Goal: Task Accomplishment & Management: Manage account settings

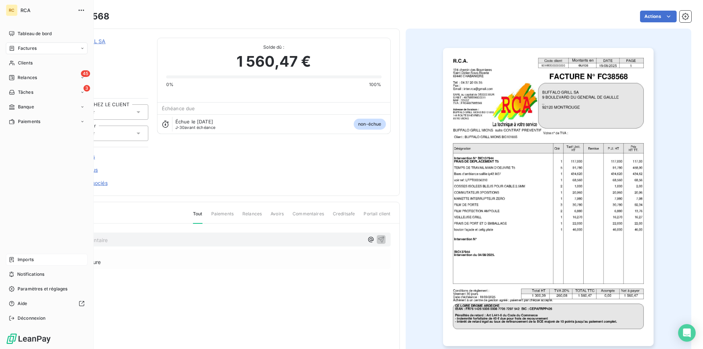
click at [14, 258] on icon at bounding box center [12, 259] width 4 height 5
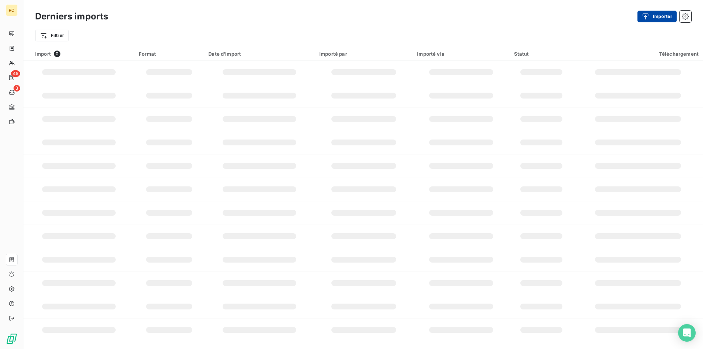
click at [653, 14] on button "Importer" at bounding box center [656, 17] width 39 height 12
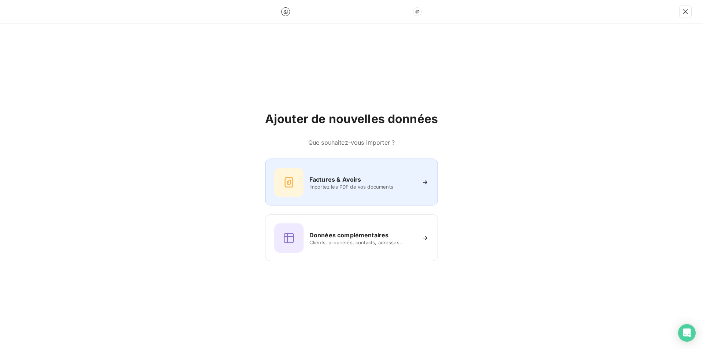
click at [366, 177] on div "Factures & Avoirs" at bounding box center [362, 179] width 106 height 9
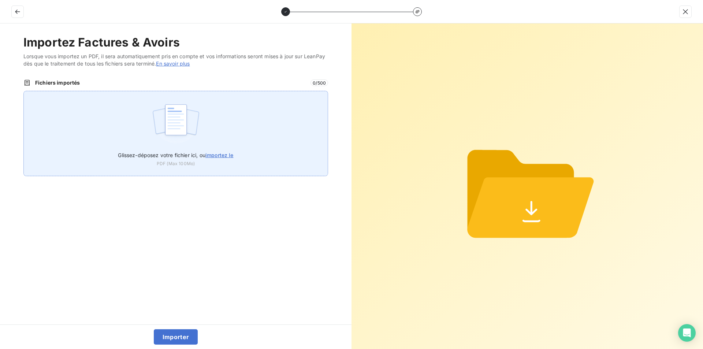
click at [221, 156] on span "importez le" at bounding box center [219, 155] width 28 height 6
click at [24, 91] on input "Glissez-déposez votre fichier ici, ou importez le" at bounding box center [23, 91] width 0 height 0
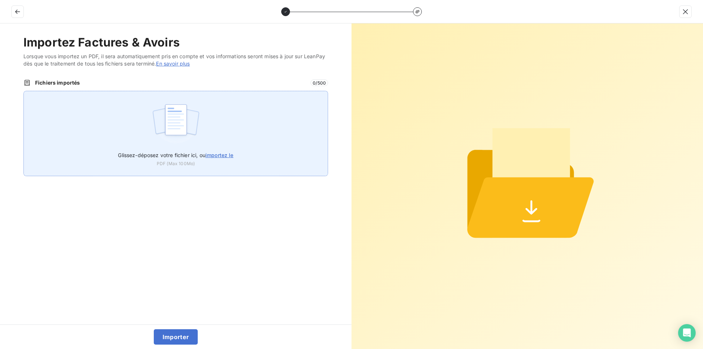
type input "C:\fakepath\FC38569.pdf"
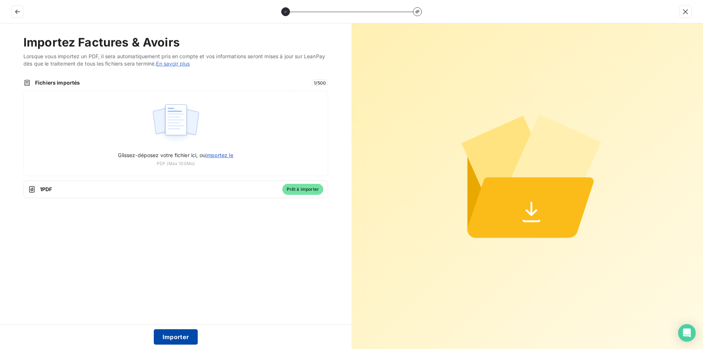
click at [180, 335] on button "Importer" at bounding box center [176, 336] width 44 height 15
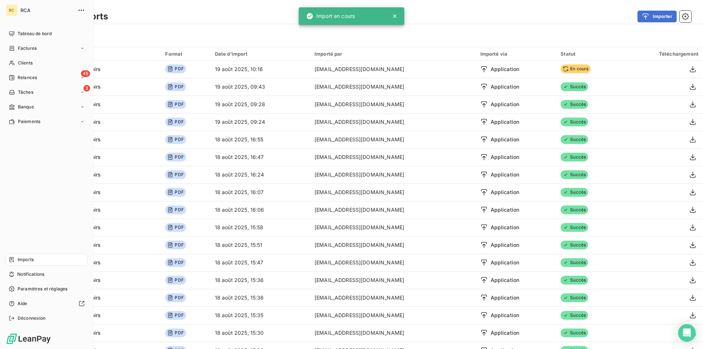
click at [18, 46] on span "Factures" at bounding box center [27, 48] width 19 height 7
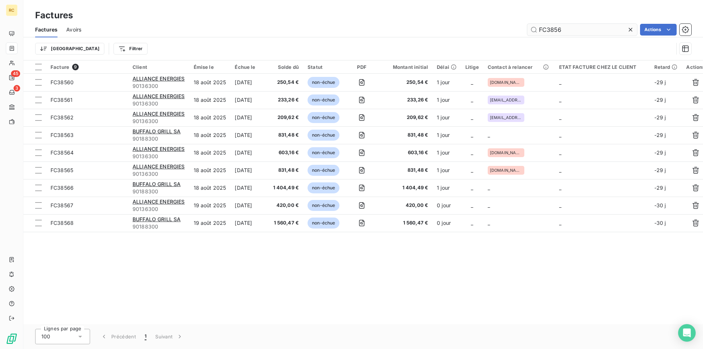
drag, startPoint x: 566, startPoint y: 27, endPoint x: 550, endPoint y: 27, distance: 15.7
click at [527, 25] on input "FC3856" at bounding box center [582, 30] width 110 height 12
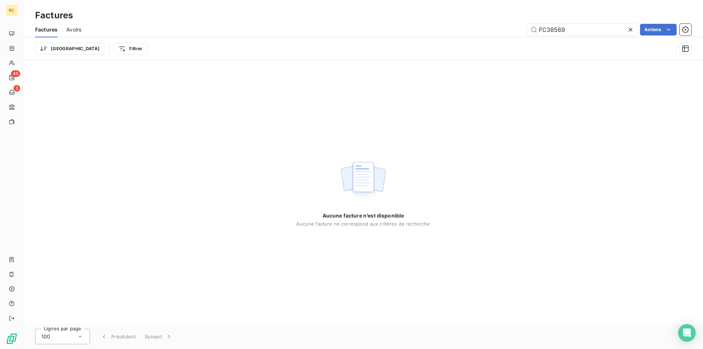
type input "FC3856"
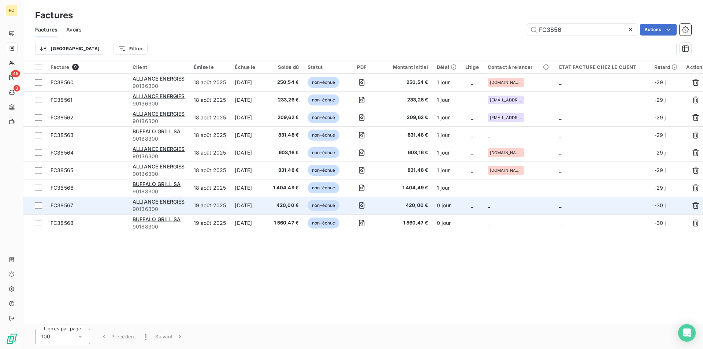
click at [60, 207] on span "FC38567" at bounding box center [62, 205] width 23 height 6
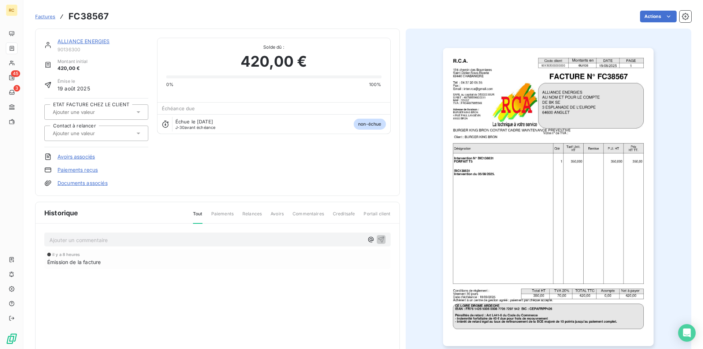
click at [138, 133] on icon at bounding box center [138, 133] width 7 height 7
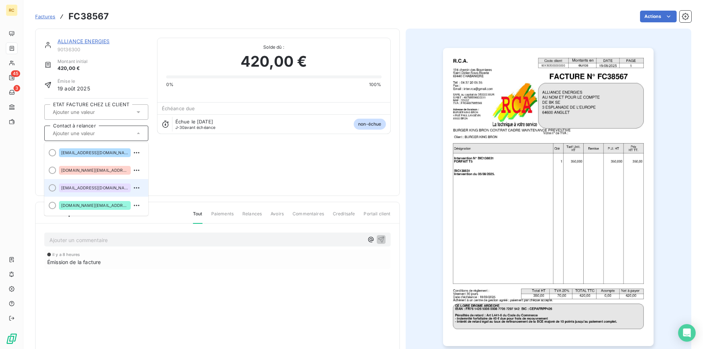
click at [100, 188] on span "[EMAIL_ADDRESS][DOMAIN_NAME]" at bounding box center [94, 188] width 67 height 4
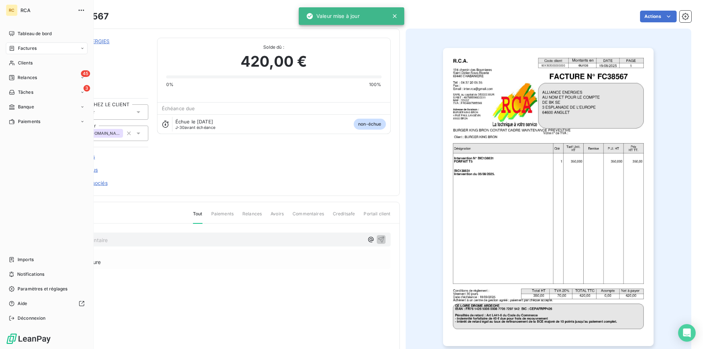
click at [20, 51] on span "Factures" at bounding box center [27, 48] width 19 height 7
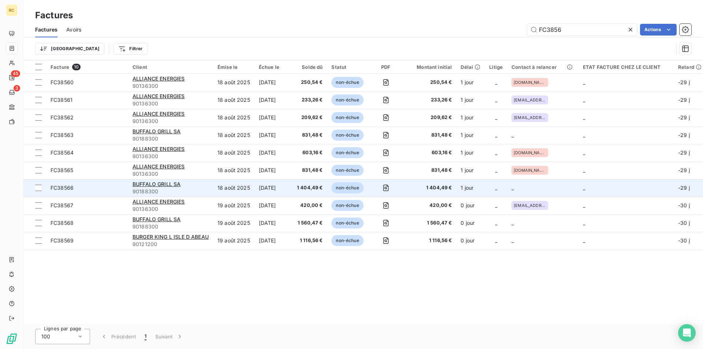
click at [57, 189] on span "FC38566" at bounding box center [62, 187] width 23 height 6
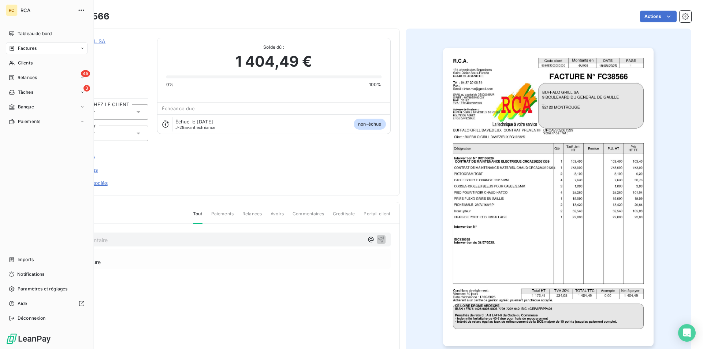
click at [23, 48] on span "Factures" at bounding box center [27, 48] width 19 height 7
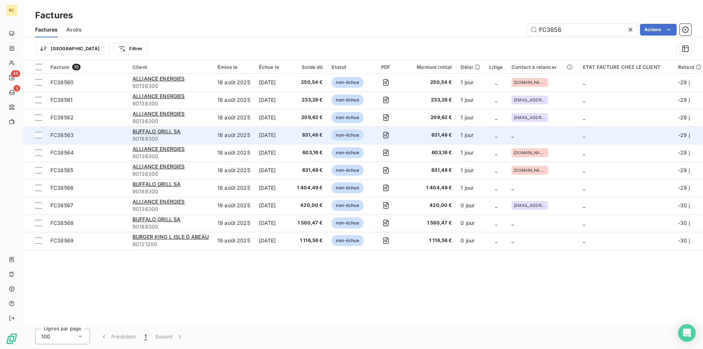
click at [64, 134] on span "FC38563" at bounding box center [62, 135] width 23 height 6
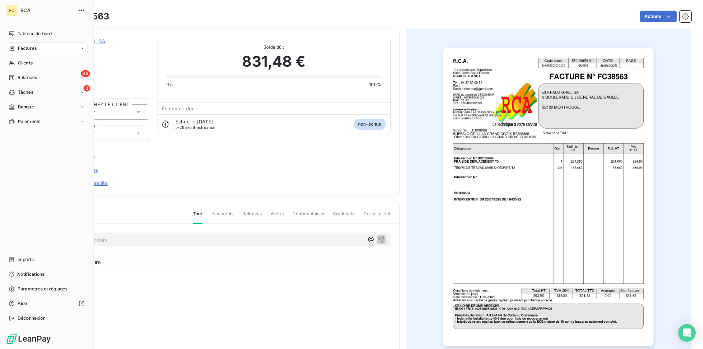
click at [15, 47] on div "Factures" at bounding box center [23, 48] width 28 height 7
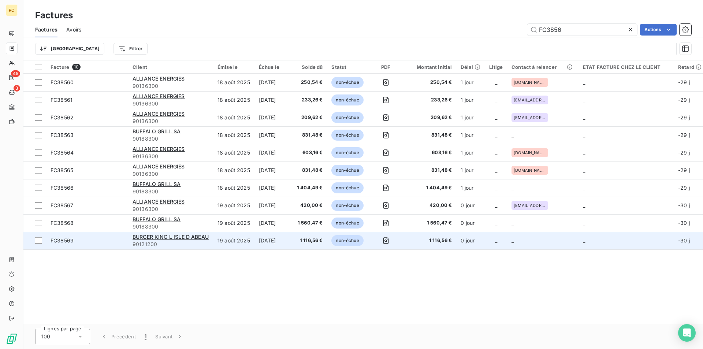
click at [64, 244] on div "FC38569" at bounding box center [62, 240] width 23 height 7
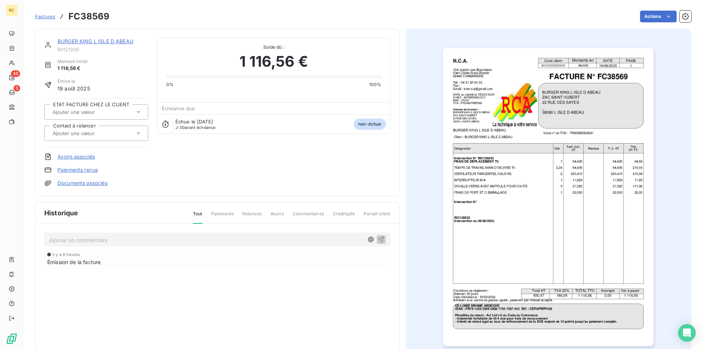
click at [92, 180] on link "Documents associés" at bounding box center [82, 182] width 50 height 7
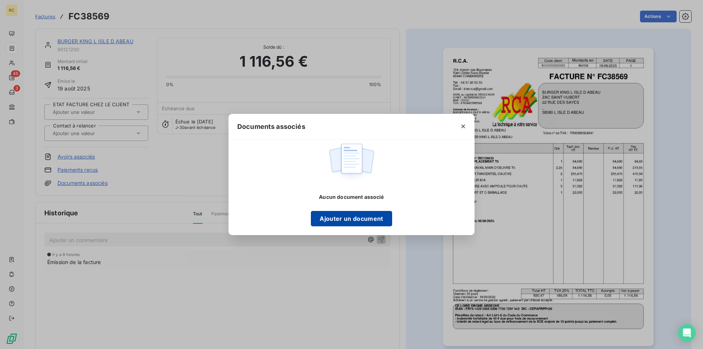
click at [314, 214] on button "Ajouter un document" at bounding box center [351, 218] width 81 height 15
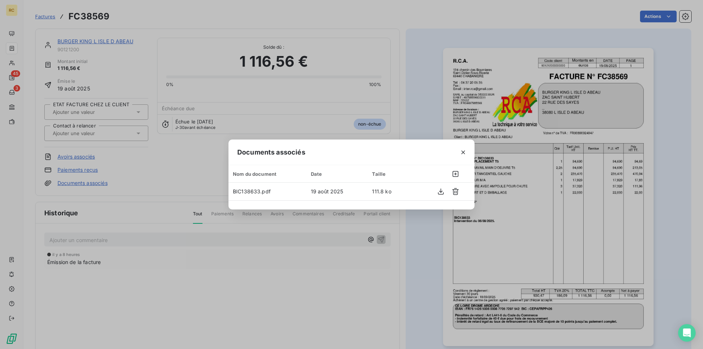
click at [409, 67] on div "Documents associés Nom du document Date Taille BIC138633.pdf 19 août 2025 111.8…" at bounding box center [351, 174] width 703 height 349
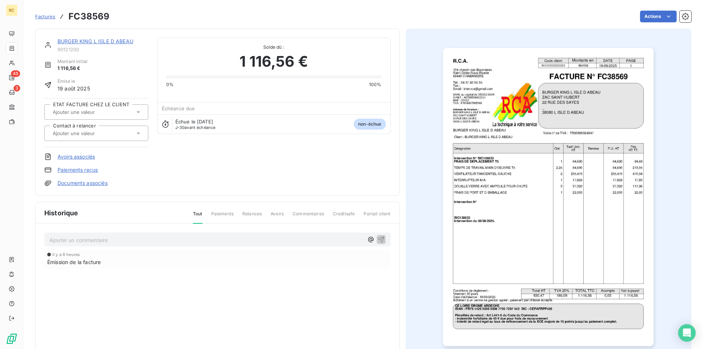
click at [89, 38] on link "BURGER KING L ISLE D ABEAU" at bounding box center [95, 41] width 76 height 6
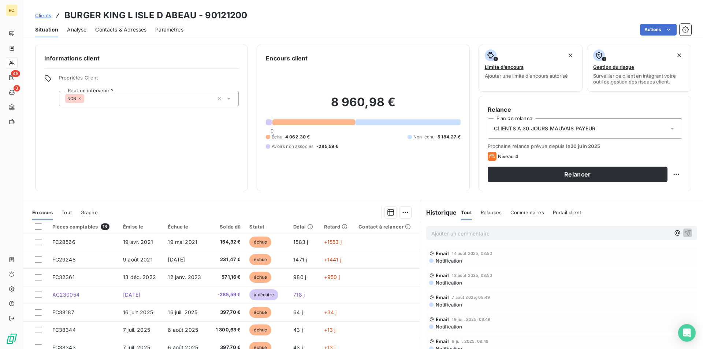
click at [123, 26] on span "Contacts & Adresses" at bounding box center [120, 29] width 51 height 7
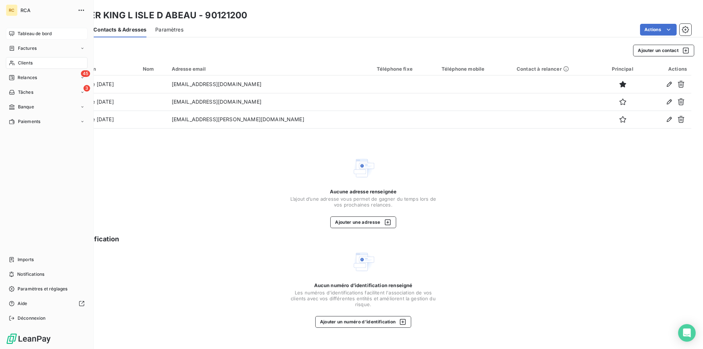
click at [18, 33] on div "Tableau de bord" at bounding box center [47, 34] width 82 height 12
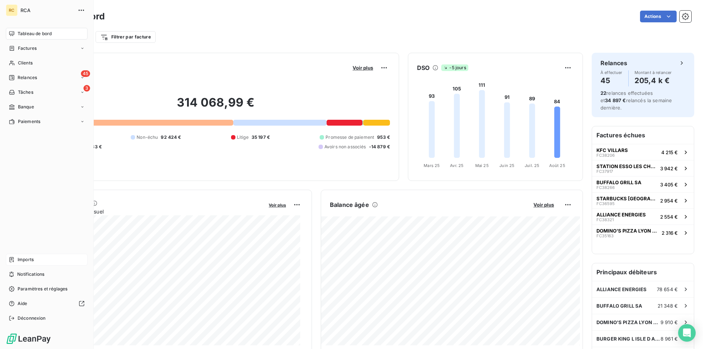
click at [14, 260] on icon at bounding box center [12, 260] width 6 height 6
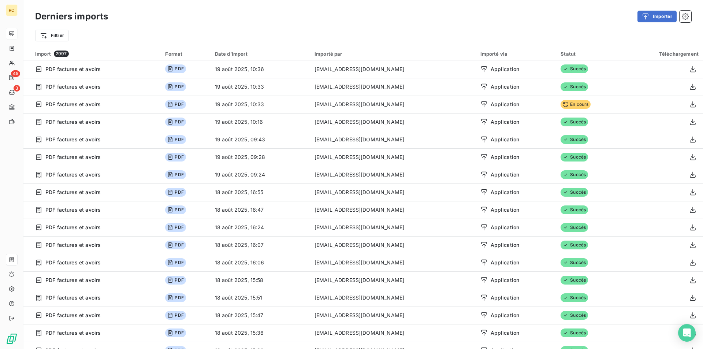
click at [656, 10] on div "Derniers imports Importer" at bounding box center [362, 16] width 679 height 15
click at [654, 16] on button "Importer" at bounding box center [656, 17] width 39 height 12
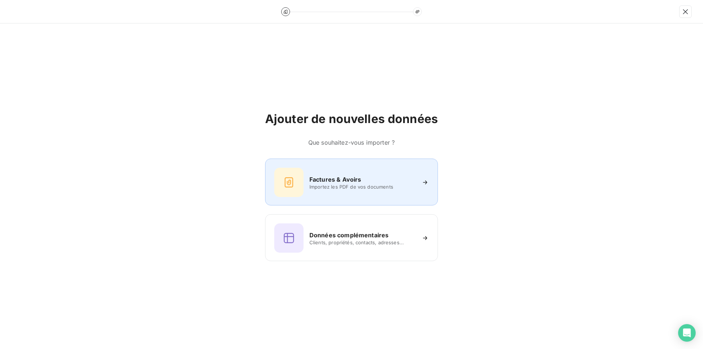
click at [366, 175] on div "Factures & Avoirs" at bounding box center [362, 179] width 106 height 9
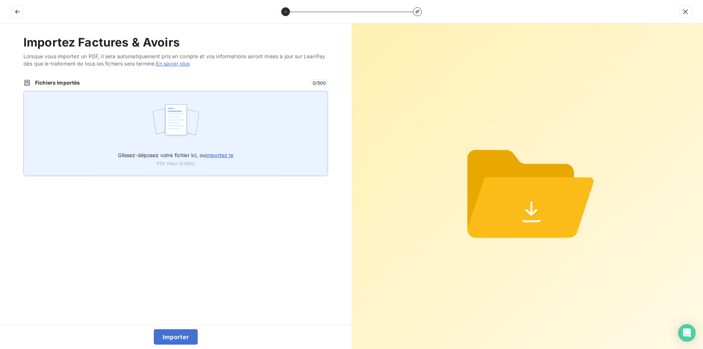
click at [223, 153] on span "importez le" at bounding box center [219, 155] width 28 height 6
click at [24, 91] on input "Glissez-déposez votre fichier ici, ou importez le" at bounding box center [23, 91] width 0 height 0
type input "C:\fakepath\FC38570.pdf"
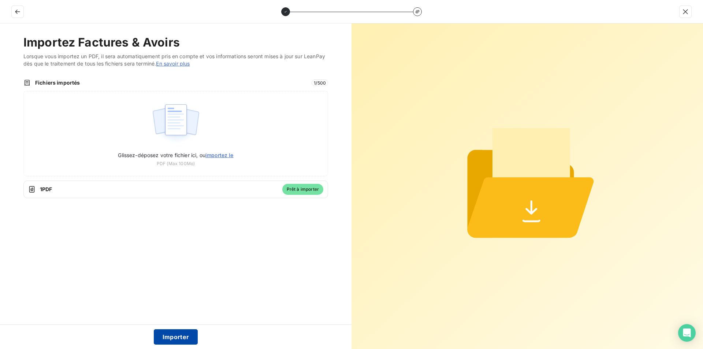
click at [190, 331] on button "Importer" at bounding box center [176, 336] width 44 height 15
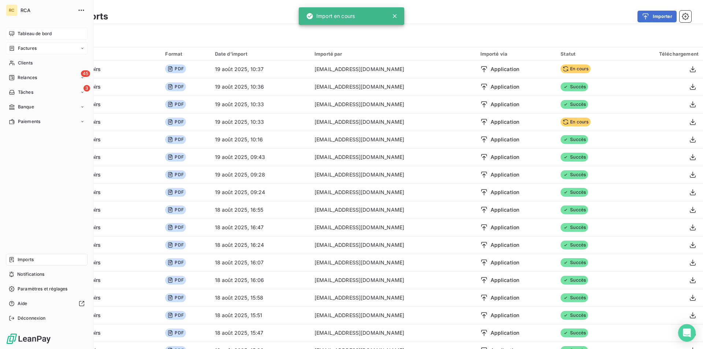
click at [27, 46] on span "Factures" at bounding box center [27, 48] width 19 height 7
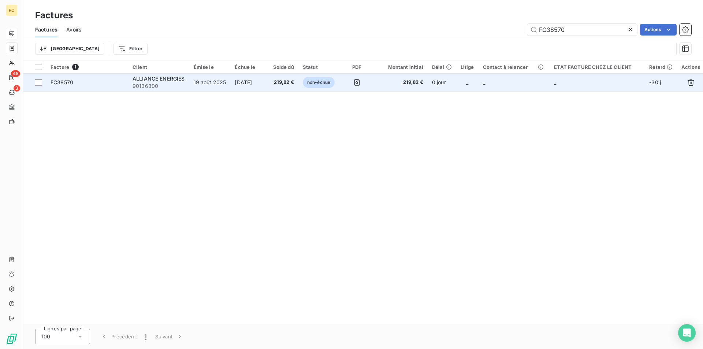
type input "FC38570"
click at [74, 83] on span "FC38570" at bounding box center [87, 82] width 73 height 7
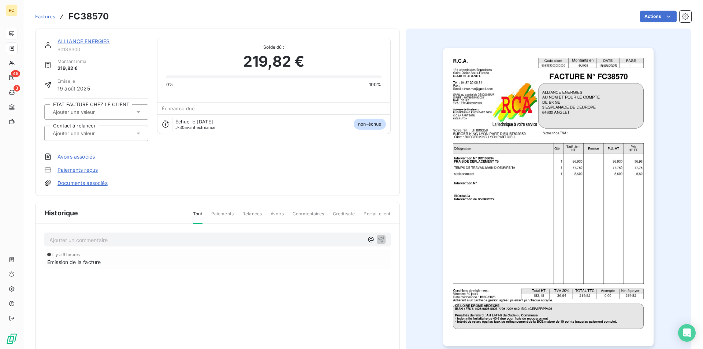
click at [93, 183] on link "Documents associés" at bounding box center [82, 182] width 50 height 7
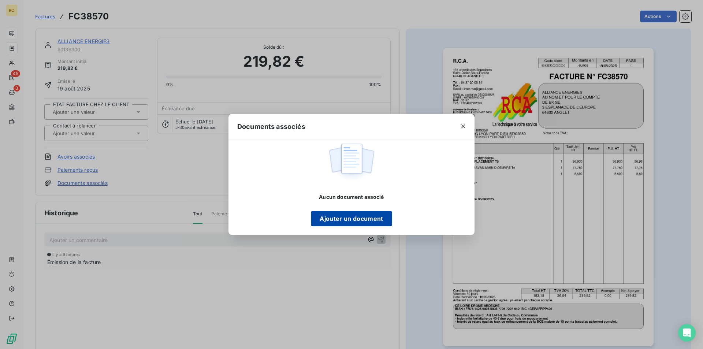
click at [373, 214] on button "Ajouter un document" at bounding box center [351, 218] width 81 height 15
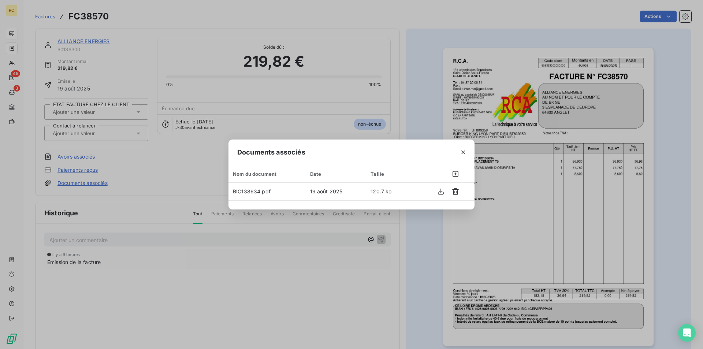
click at [138, 131] on div "Documents associés Nom du document Date Taille BIC138634.pdf 19 août 2025 120.7…" at bounding box center [351, 174] width 703 height 349
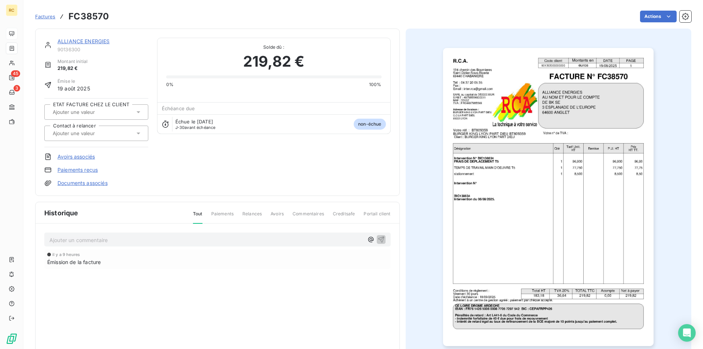
click at [138, 131] on icon at bounding box center [138, 133] width 7 height 7
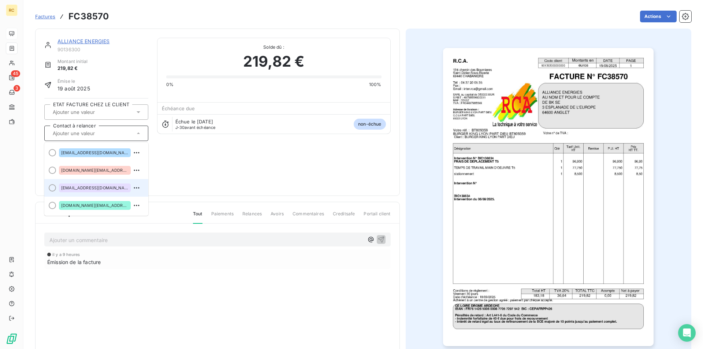
click at [102, 188] on span "[EMAIL_ADDRESS][DOMAIN_NAME]" at bounding box center [94, 188] width 67 height 4
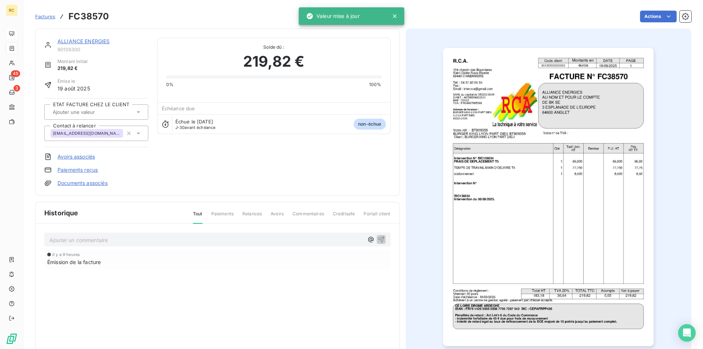
click at [214, 168] on div "ALLIANCE ENERGIES 90136300 Montant initial 219,82 € Émise le 19 août 2025 ETAT …" at bounding box center [217, 112] width 346 height 149
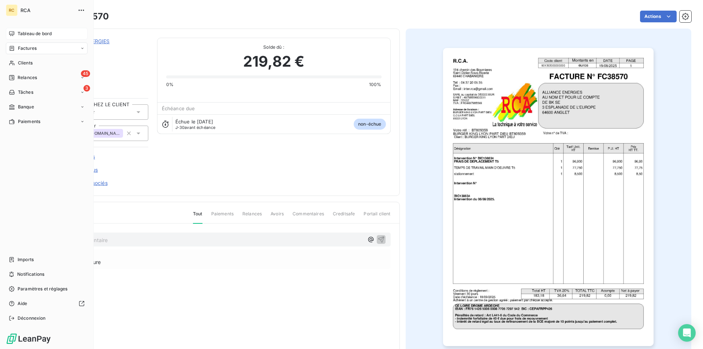
click at [25, 46] on span "Factures" at bounding box center [27, 48] width 19 height 7
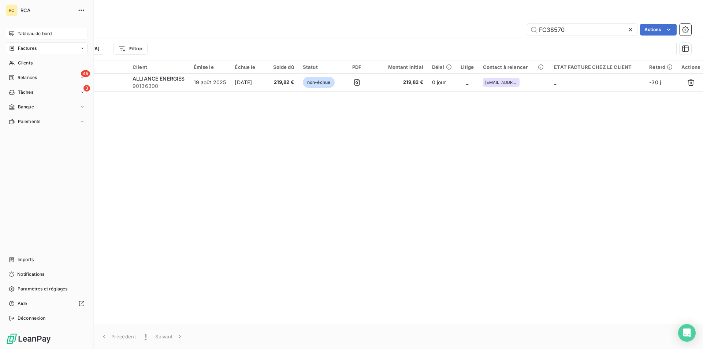
click at [31, 31] on span "Tableau de bord" at bounding box center [35, 33] width 34 height 7
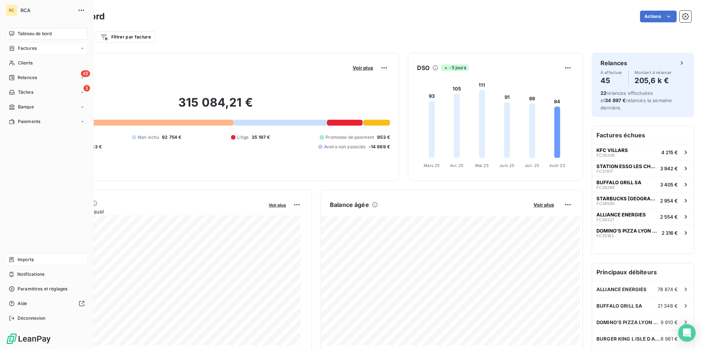
click at [14, 258] on icon at bounding box center [12, 259] width 4 height 5
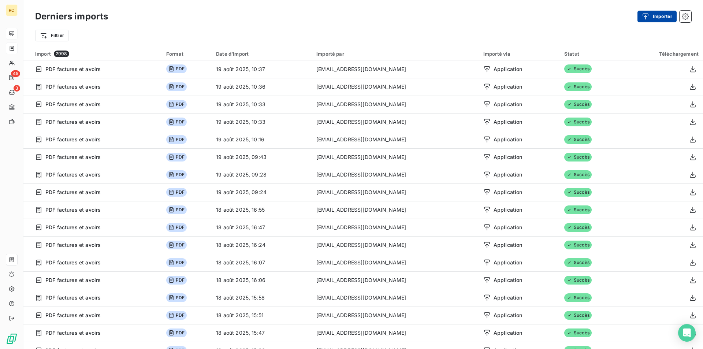
click at [657, 19] on button "Importer" at bounding box center [656, 17] width 39 height 12
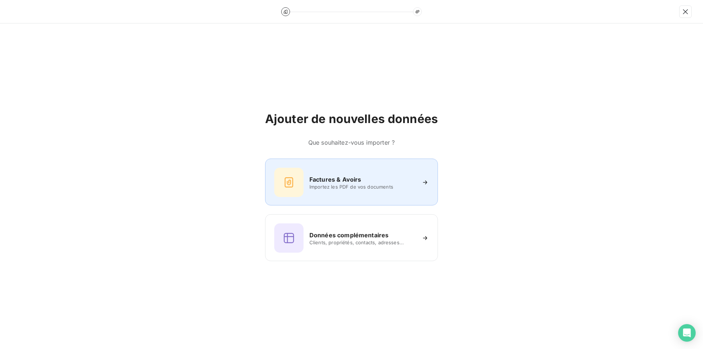
click at [350, 168] on div "Factures & Avoirs Importez les PDF de vos documents" at bounding box center [351, 182] width 154 height 29
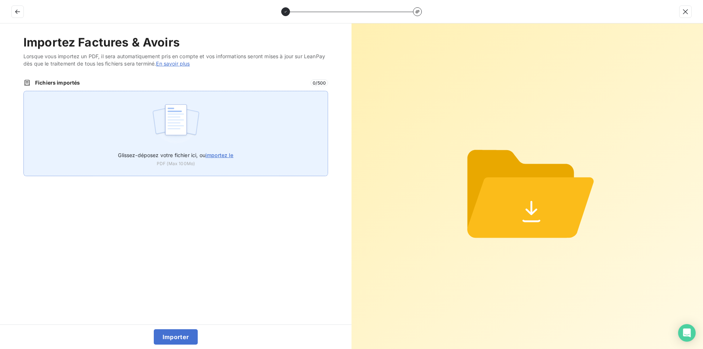
click at [221, 152] on span "importez le" at bounding box center [219, 155] width 28 height 6
click at [24, 91] on input "Glissez-déposez votre fichier ici, ou importez le" at bounding box center [23, 91] width 0 height 0
type input "C:\fakepath\FC38571.pdf"
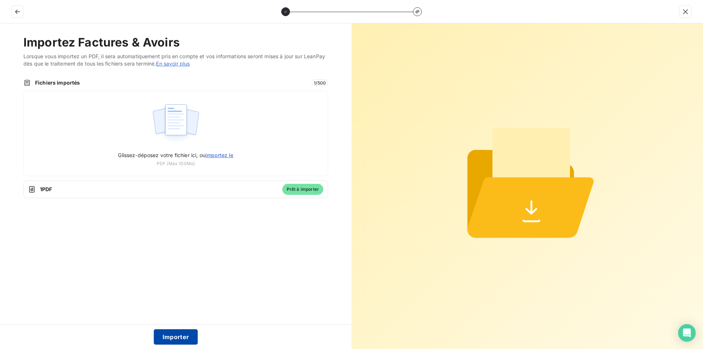
click at [178, 336] on button "Importer" at bounding box center [176, 336] width 44 height 15
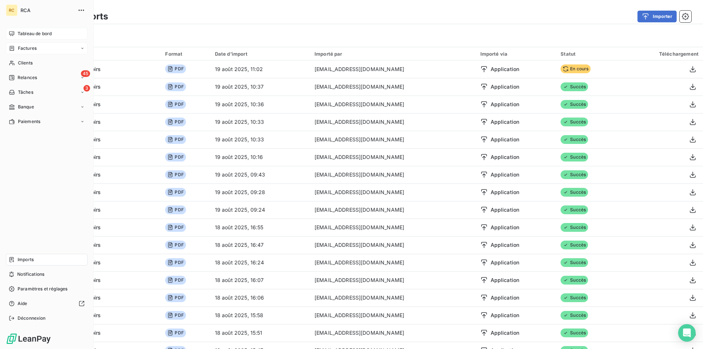
click at [17, 48] on div "Factures" at bounding box center [23, 48] width 28 height 7
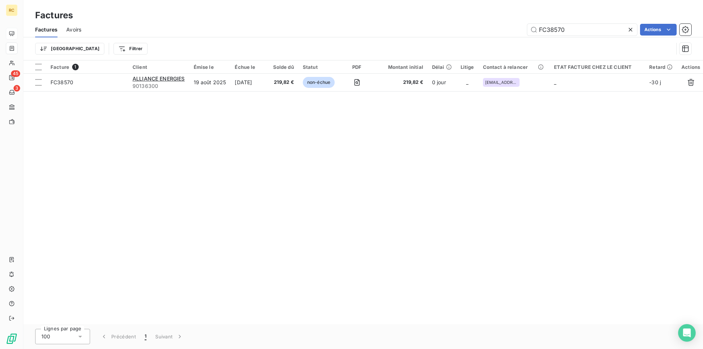
drag, startPoint x: 521, startPoint y: 30, endPoint x: 509, endPoint y: 30, distance: 12.5
click at [509, 30] on div "FC38570 Actions" at bounding box center [390, 30] width 601 height 12
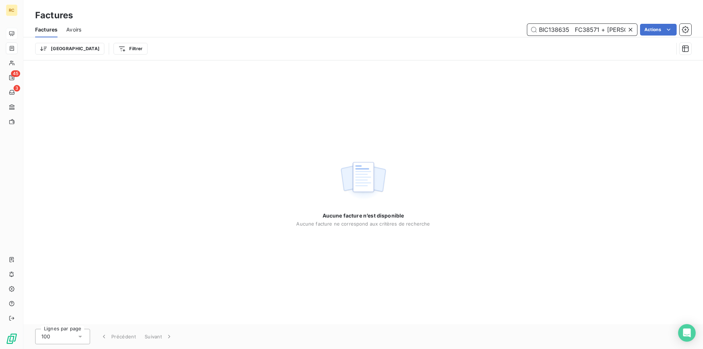
click at [566, 27] on input "BIC138635 FC38571 + [PERSON_NAME] DV11355" at bounding box center [582, 30] width 110 height 12
paste input "FC38571"
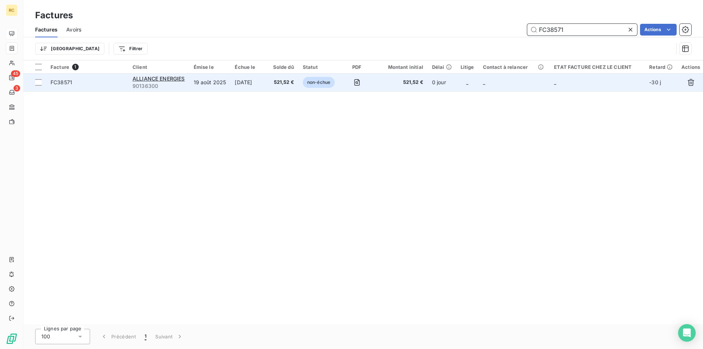
type input "FC38571"
click at [59, 84] on span "FC38571" at bounding box center [62, 82] width 22 height 6
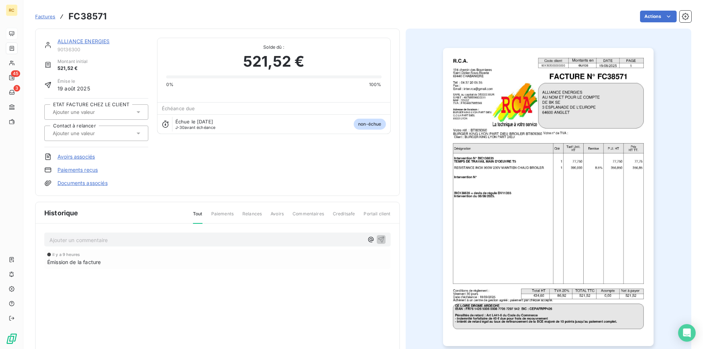
click at [87, 184] on link "Documents associés" at bounding box center [82, 182] width 50 height 7
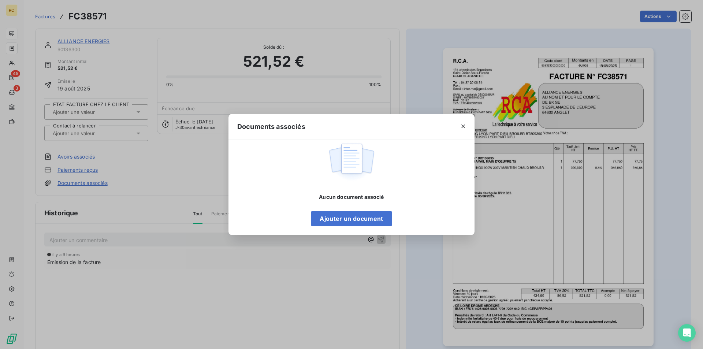
click at [309, 214] on div "Aucun document associé Ajouter un document" at bounding box center [351, 182] width 246 height 87
click at [321, 220] on button "Ajouter un document" at bounding box center [351, 218] width 81 height 15
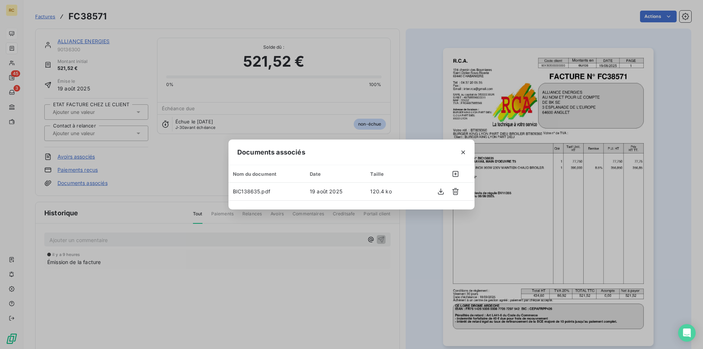
click at [137, 130] on div "Documents associés Nom du document Date Taille BIC138635.pdf 19 août 2025 120.4…" at bounding box center [351, 174] width 703 height 349
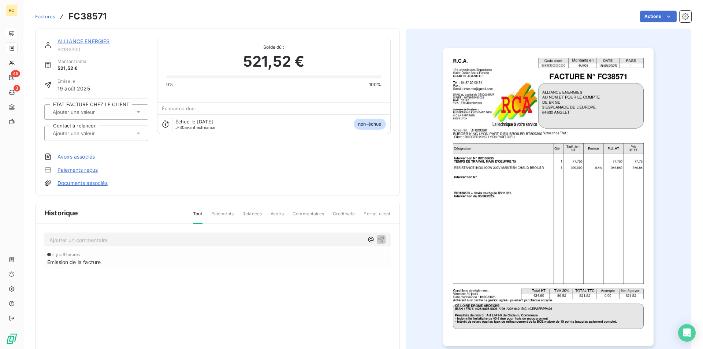
click at [137, 133] on icon at bounding box center [139, 134] width 4 height 2
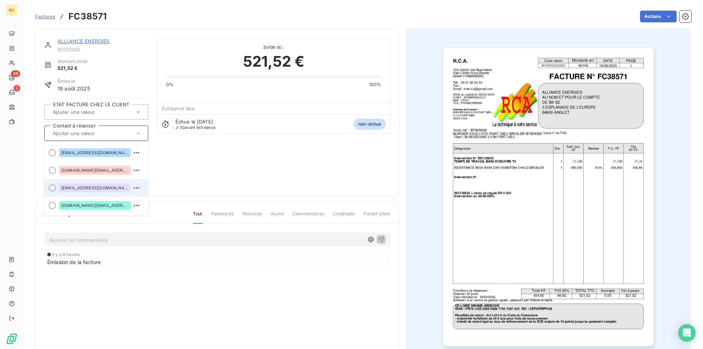
click at [101, 185] on div "[EMAIL_ADDRESS][DOMAIN_NAME]" at bounding box center [95, 187] width 72 height 9
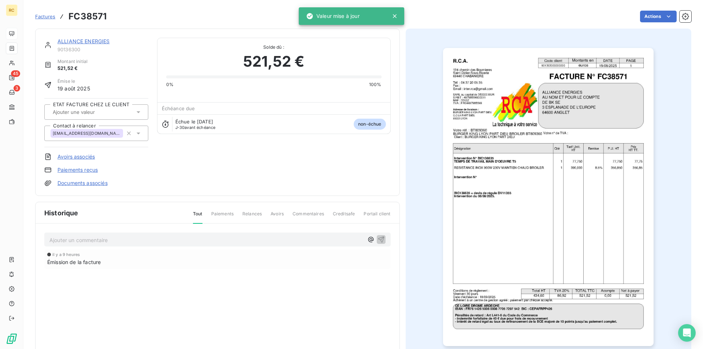
click at [158, 180] on div "ALLIANCE ENERGIES 90136300 Montant initial 521,52 € Émise le 19 août 2025 ETAT …" at bounding box center [217, 112] width 346 height 149
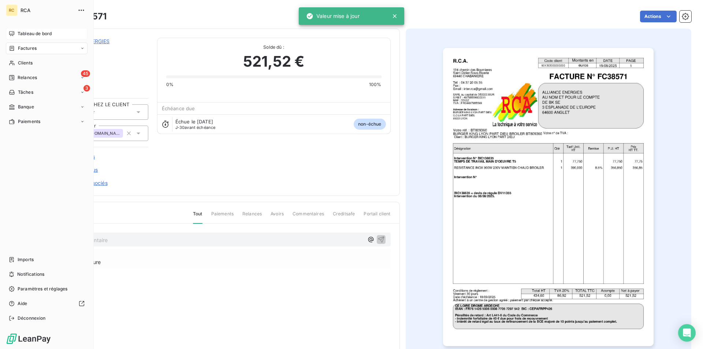
click at [20, 49] on span "Factures" at bounding box center [27, 48] width 19 height 7
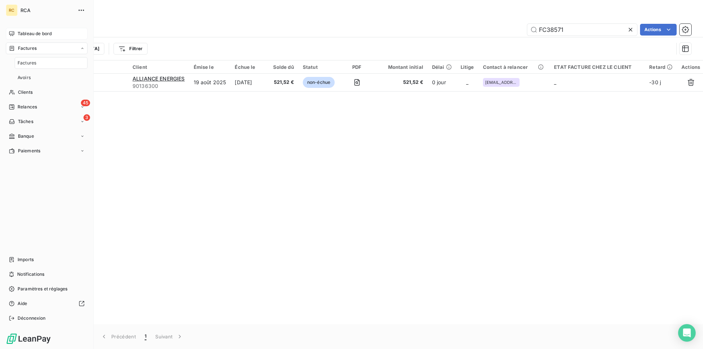
click at [38, 32] on span "Tableau de bord" at bounding box center [35, 33] width 34 height 7
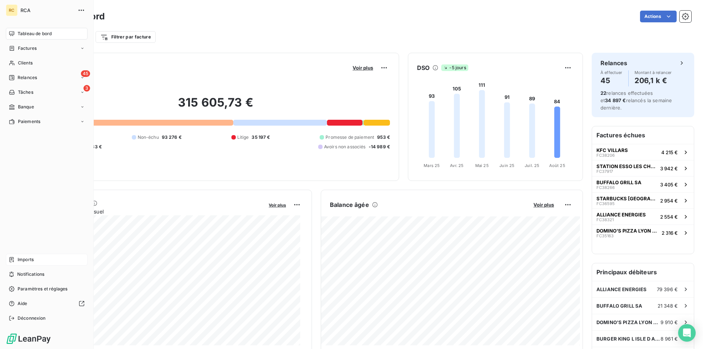
click at [12, 260] on icon at bounding box center [12, 260] width 6 height 6
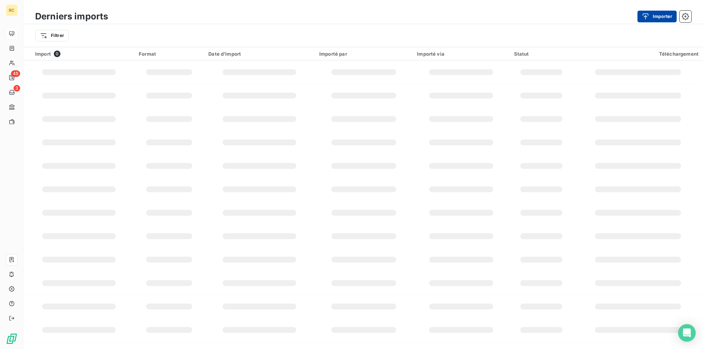
click at [650, 14] on div "button" at bounding box center [647, 16] width 11 height 7
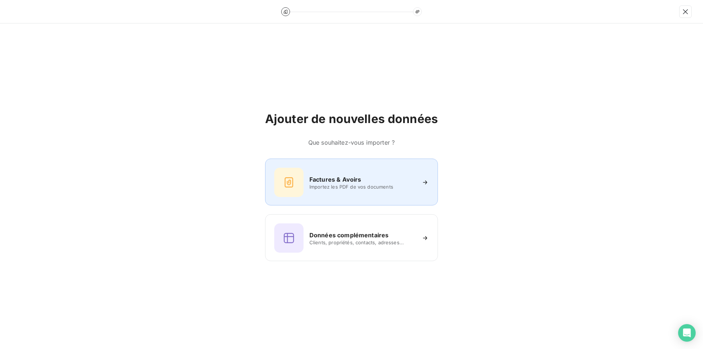
click at [316, 186] on span "Importez les PDF de vos documents" at bounding box center [362, 187] width 106 height 6
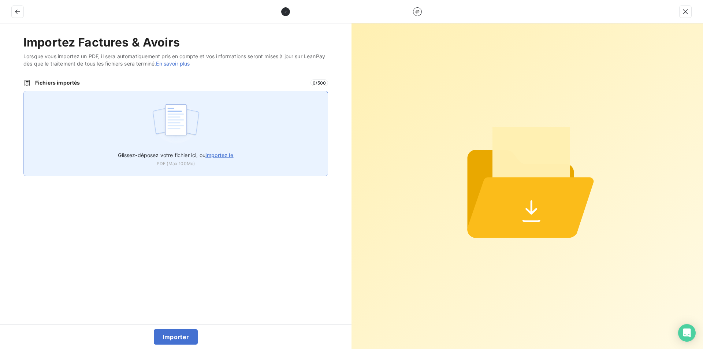
click at [223, 157] on span "importez le" at bounding box center [219, 155] width 28 height 6
click at [24, 91] on input "Glissez-déposez votre fichier ici, ou importez le" at bounding box center [23, 91] width 0 height 0
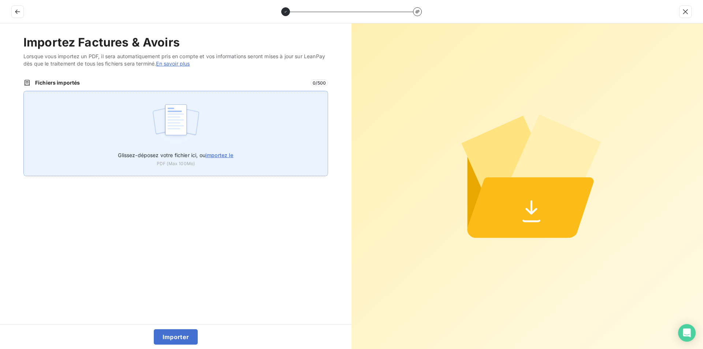
click at [219, 154] on span "importez le" at bounding box center [219, 155] width 28 height 6
click at [24, 91] on input "Glissez-déposez votre fichier ici, ou importez le" at bounding box center [23, 91] width 0 height 0
type input "C:\fakepath\FC38500.pdf"
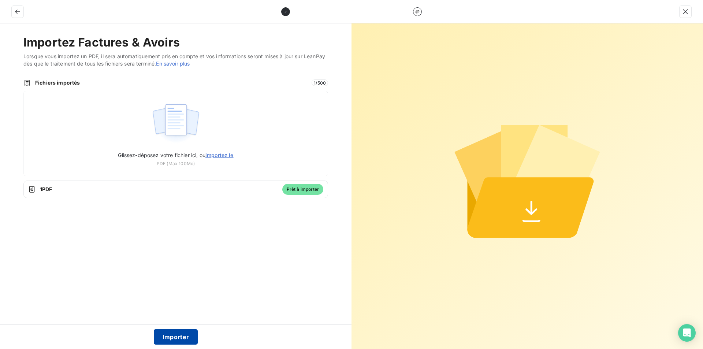
click at [178, 337] on button "Importer" at bounding box center [176, 336] width 44 height 15
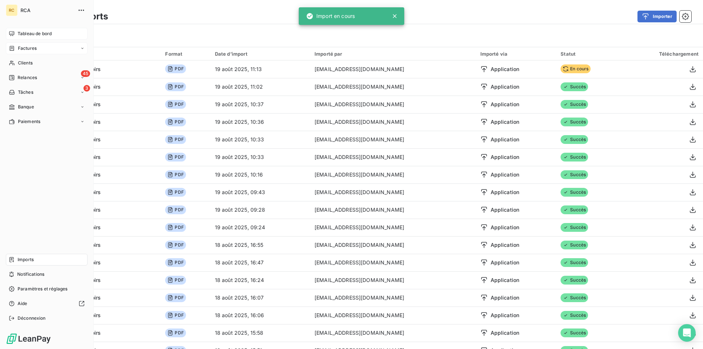
click at [17, 49] on div "Factures" at bounding box center [23, 48] width 28 height 7
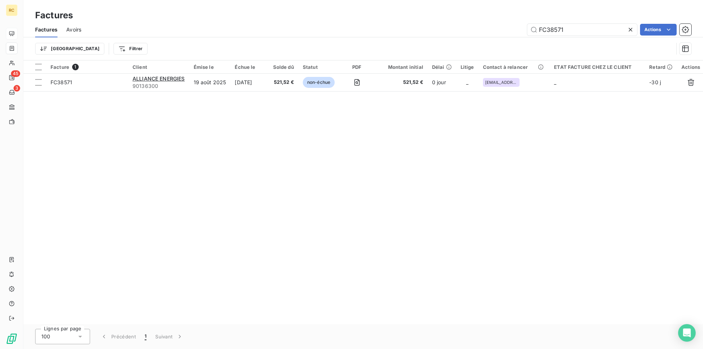
drag, startPoint x: 566, startPoint y: 27, endPoint x: 512, endPoint y: 24, distance: 53.9
click at [512, 24] on div "FC38571 Actions" at bounding box center [390, 30] width 601 height 12
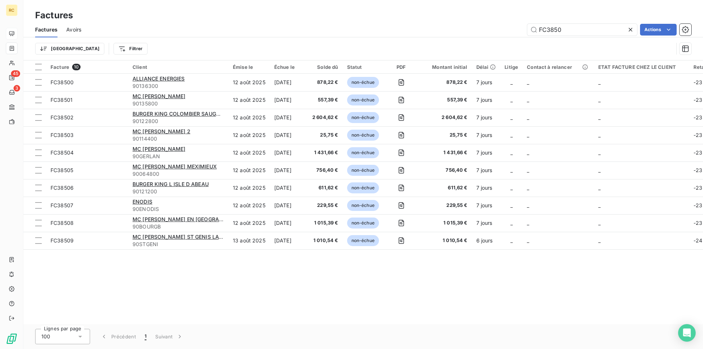
type input "FC3850"
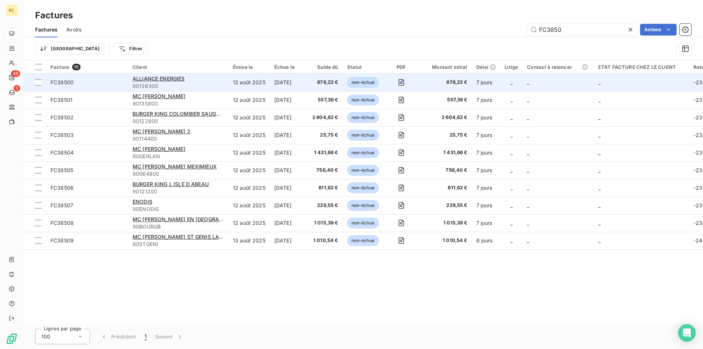
click at [73, 83] on span "FC38500" at bounding box center [62, 82] width 23 height 6
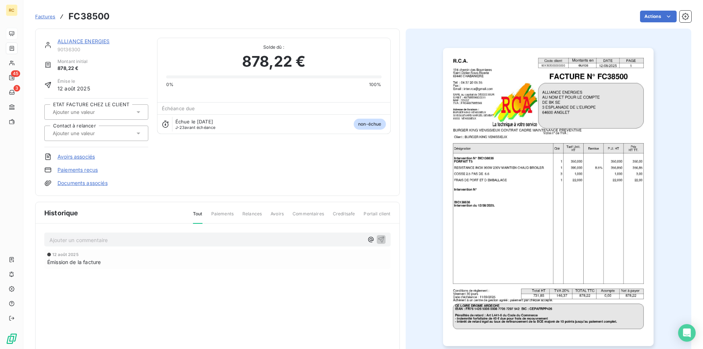
click at [81, 180] on link "Documents associés" at bounding box center [82, 182] width 50 height 7
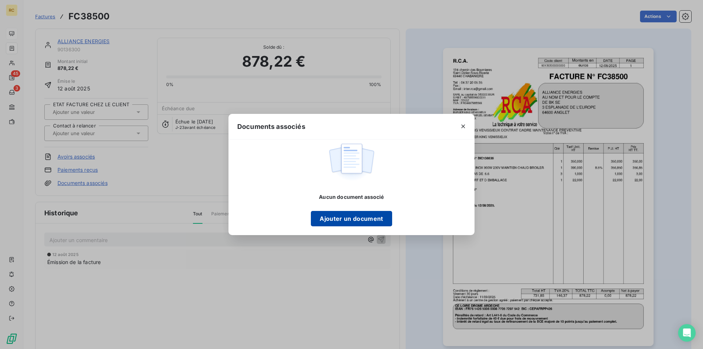
click at [328, 218] on button "Ajouter un document" at bounding box center [351, 218] width 81 height 15
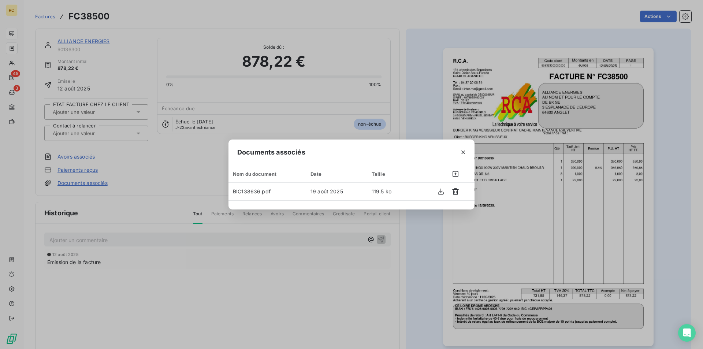
click at [408, 101] on div "Documents associés Nom du document Date Taille BIC138636.pdf 19 août 2025 119.5…" at bounding box center [351, 174] width 703 height 349
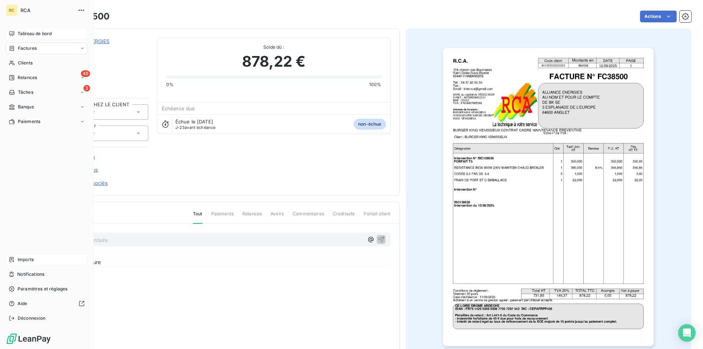
click at [24, 258] on span "Imports" at bounding box center [26, 259] width 16 height 7
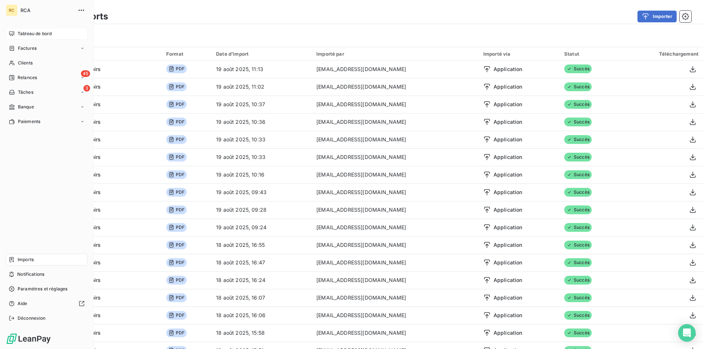
click at [32, 262] on span "Imports" at bounding box center [26, 259] width 16 height 7
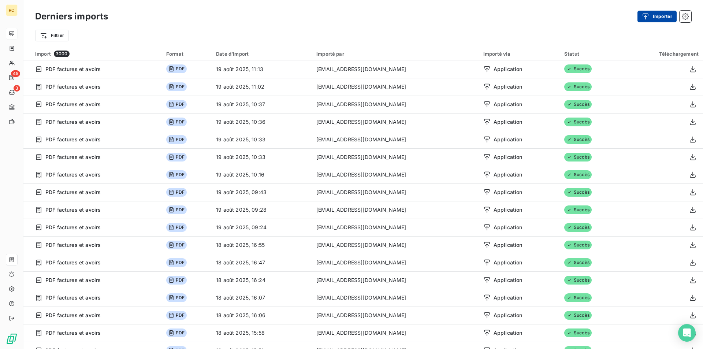
click at [651, 17] on div "button" at bounding box center [647, 16] width 11 height 7
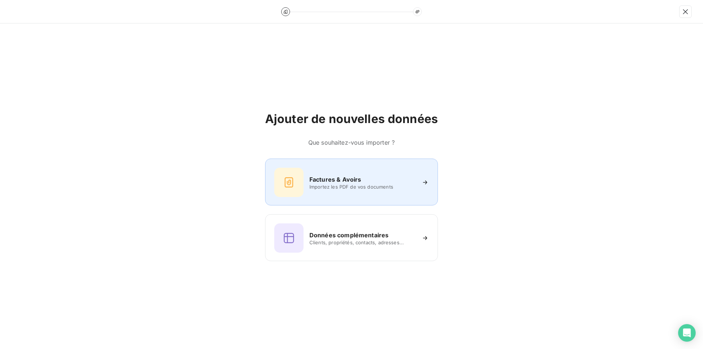
click at [361, 180] on h6 "Factures & Avoirs" at bounding box center [335, 179] width 52 height 9
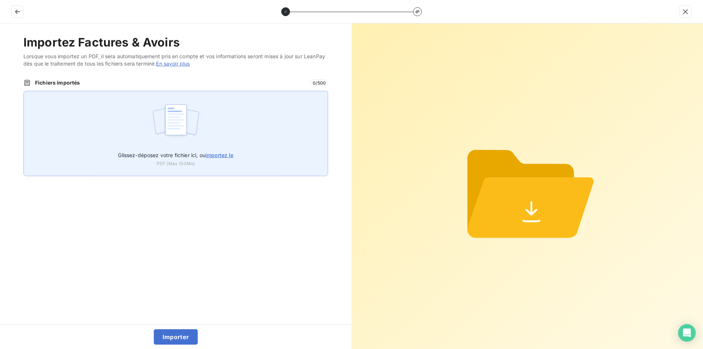
click at [227, 155] on span "importez le" at bounding box center [219, 155] width 28 height 6
click at [24, 91] on input "Glissez-déposez votre fichier ici, ou importez le" at bounding box center [23, 91] width 0 height 0
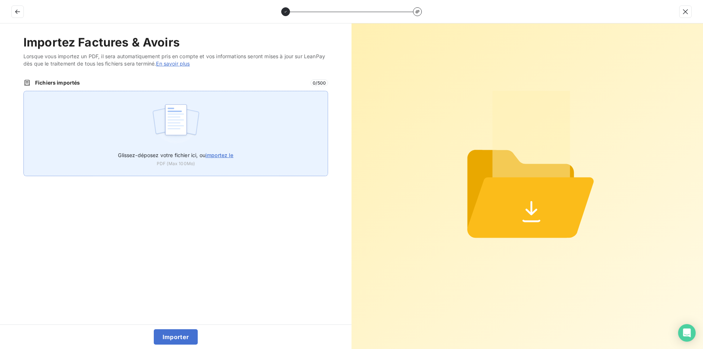
type input "C:\fakepath\FC38572.pdf"
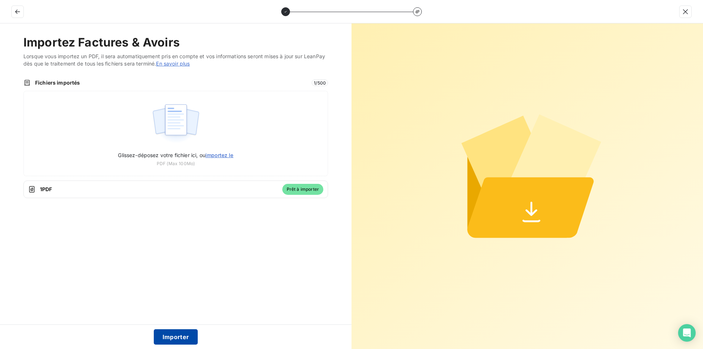
click at [179, 341] on button "Importer" at bounding box center [176, 336] width 44 height 15
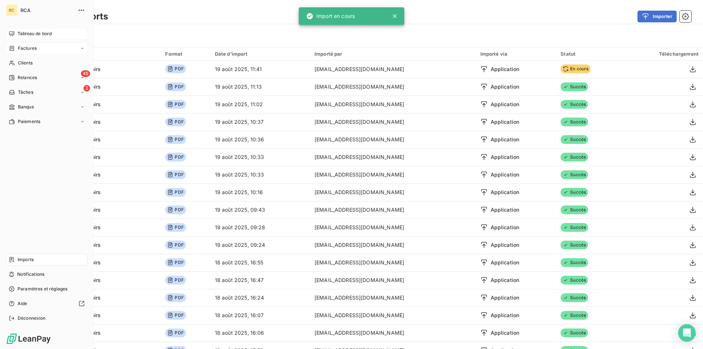
click at [15, 46] on div "Factures" at bounding box center [23, 48] width 28 height 7
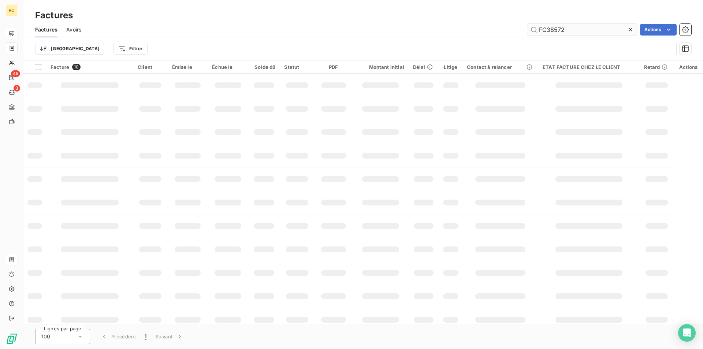
type input "FC38572"
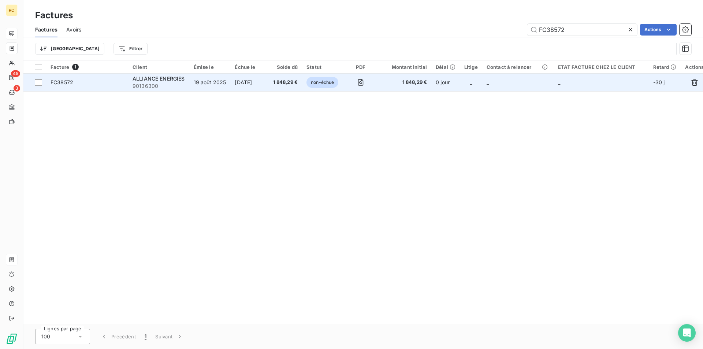
click at [59, 83] on span "FC38572" at bounding box center [62, 82] width 23 height 6
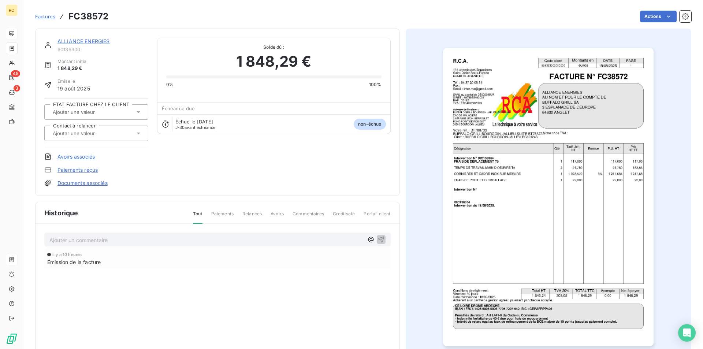
click at [79, 183] on link "Documents associés" at bounding box center [82, 182] width 50 height 7
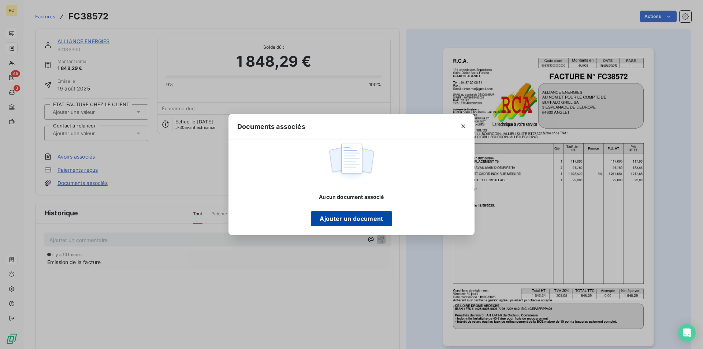
click at [335, 218] on button "Ajouter un document" at bounding box center [351, 218] width 81 height 15
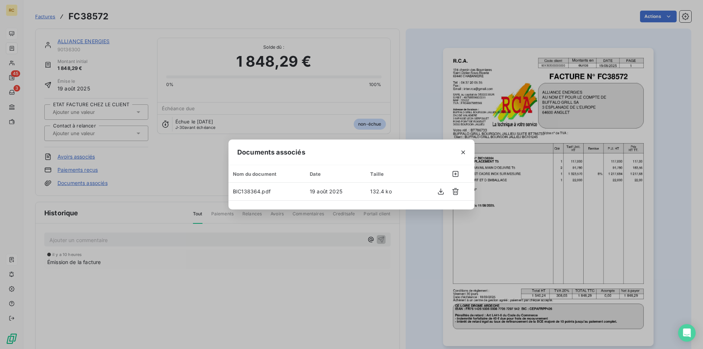
click at [417, 83] on div "Documents associés Nom du document Date Taille BIC138364.pdf 19 août 2025 132.4…" at bounding box center [351, 174] width 703 height 349
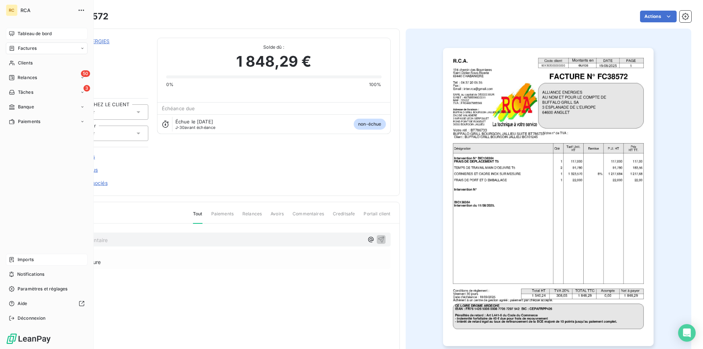
click at [30, 259] on span "Imports" at bounding box center [26, 259] width 16 height 7
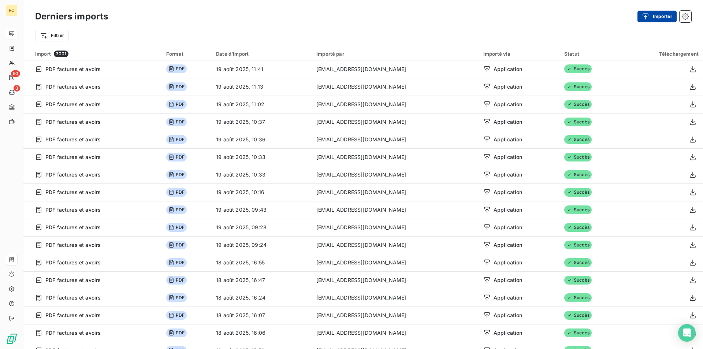
click at [660, 15] on button "Importer" at bounding box center [656, 17] width 39 height 12
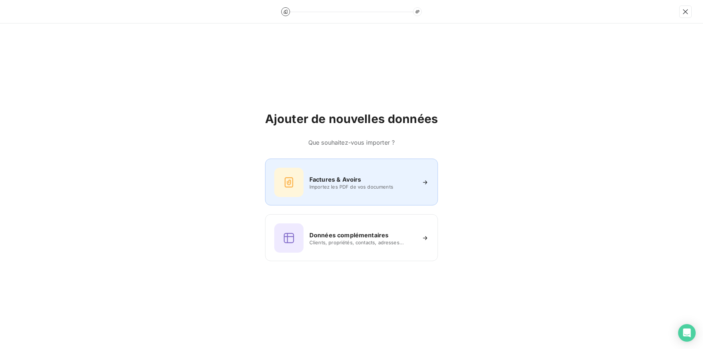
click at [315, 183] on h6 "Factures & Avoirs" at bounding box center [335, 179] width 52 height 9
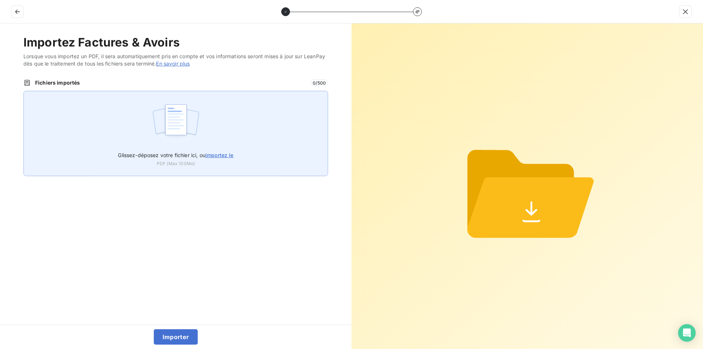
click at [221, 157] on span "importez le" at bounding box center [219, 155] width 28 height 6
click at [24, 91] on input "Glissez-déposez votre fichier ici, ou importez le" at bounding box center [23, 91] width 0 height 0
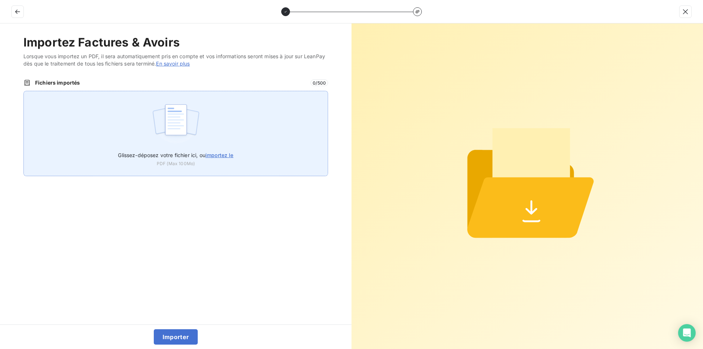
type input "C:\fakepath\FC38573.pdf"
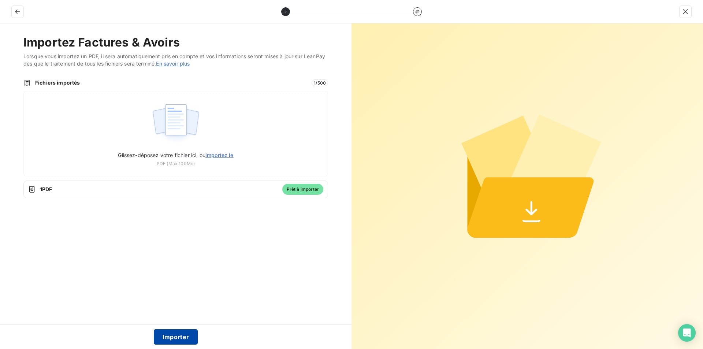
click at [173, 338] on button "Importer" at bounding box center [176, 336] width 44 height 15
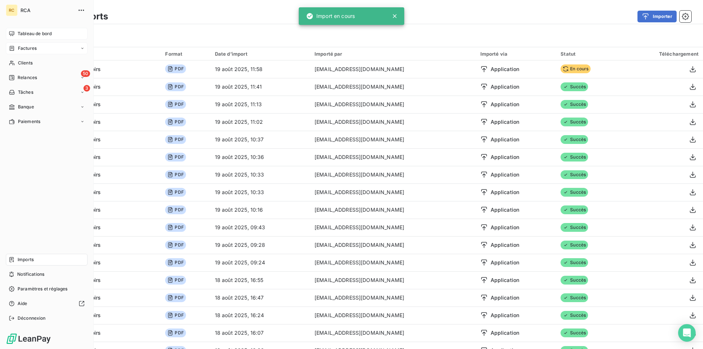
click at [18, 46] on span "Factures" at bounding box center [27, 48] width 19 height 7
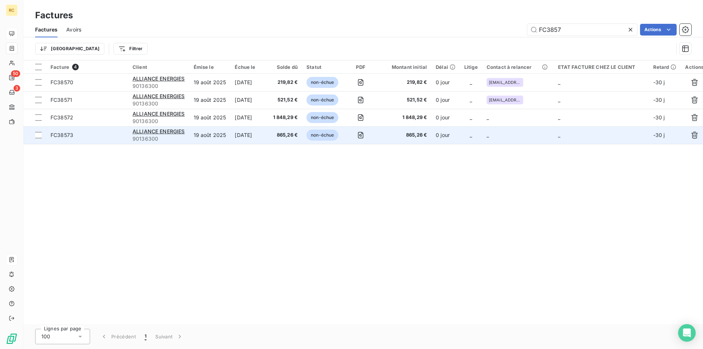
type input "FC3857"
click at [72, 135] on span "FC38573" at bounding box center [62, 135] width 23 height 6
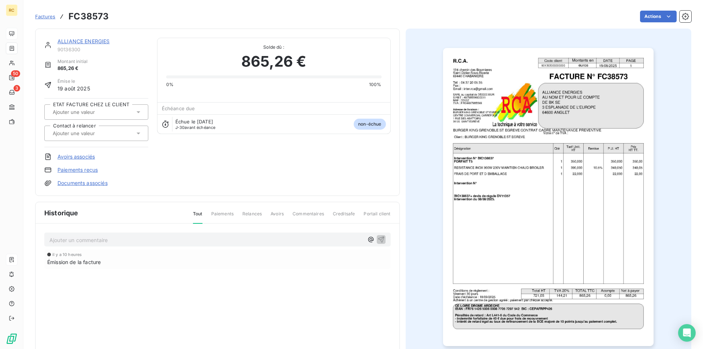
click at [78, 182] on link "Documents associés" at bounding box center [82, 182] width 50 height 7
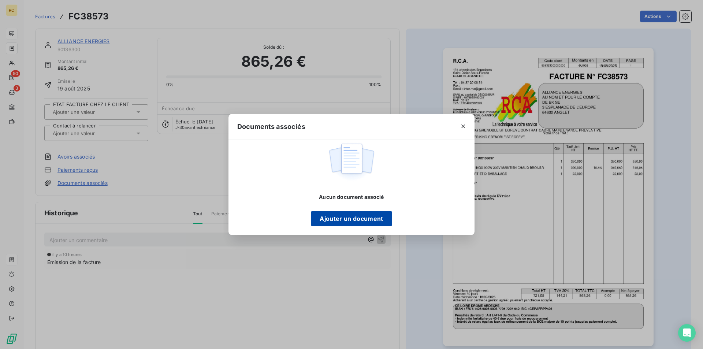
click at [327, 218] on button "Ajouter un document" at bounding box center [351, 218] width 81 height 15
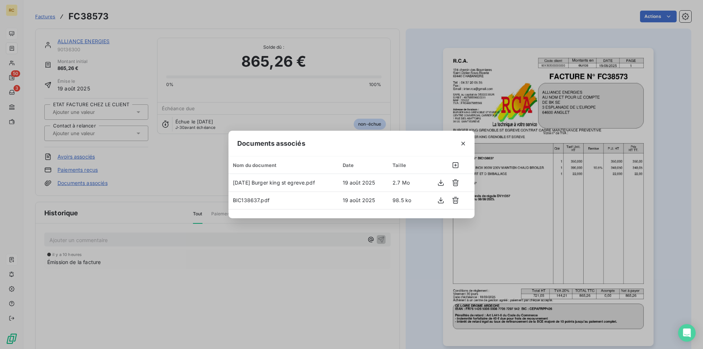
click at [408, 89] on div "Documents associés Nom du document Date Taille [DATE] Burger king [GEOGRAPHIC_D…" at bounding box center [351, 174] width 703 height 349
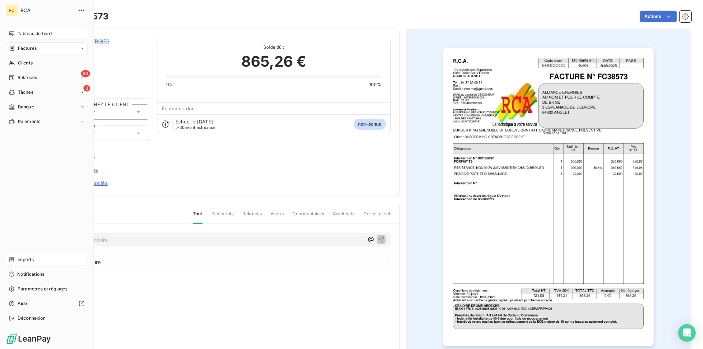
click at [32, 31] on span "Tableau de bord" at bounding box center [35, 33] width 34 height 7
